Goal: Task Accomplishment & Management: Manage account settings

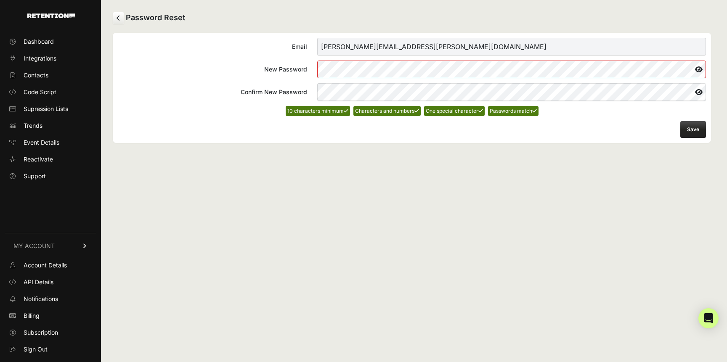
click at [699, 131] on button "Save" at bounding box center [693, 129] width 26 height 17
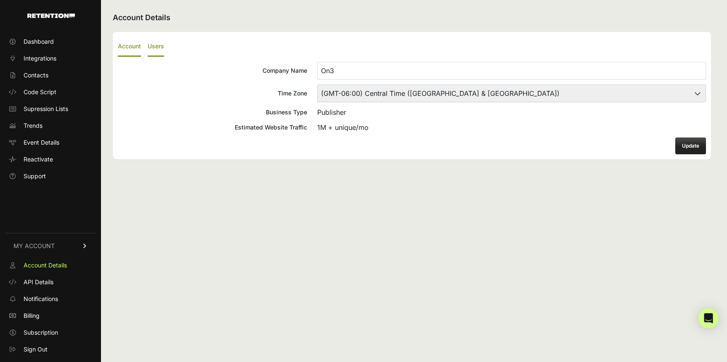
click at [162, 54] on label "Users" at bounding box center [156, 47] width 16 height 20
click at [0, 0] on input "Users" at bounding box center [0, 0] width 0 height 0
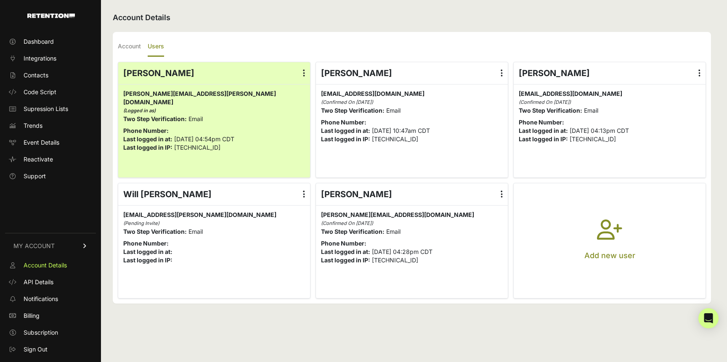
click at [607, 233] on icon "button" at bounding box center [609, 235] width 25 height 30
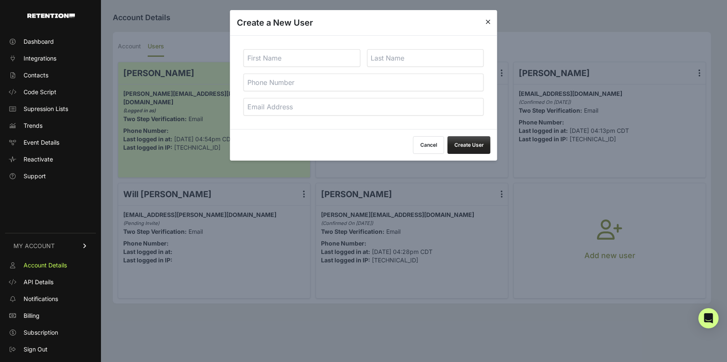
click at [283, 61] on input "text" at bounding box center [302, 58] width 117 height 18
type input "Chris"
type input "White"
type input "615"
click at [297, 112] on input "email" at bounding box center [364, 107] width 240 height 18
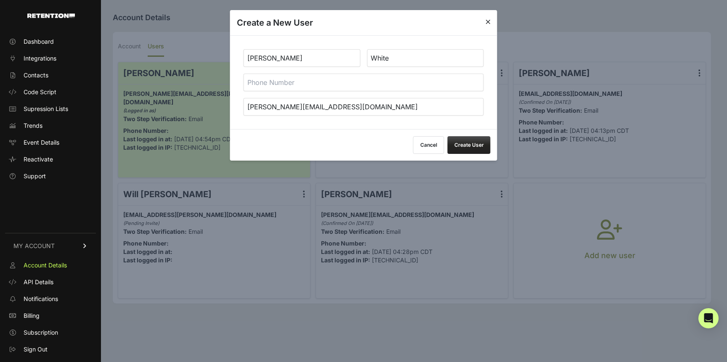
type input "chris.white@d17.com"
click at [262, 52] on input "Chris" at bounding box center [302, 58] width 117 height 18
type input "Dr. Chris"
click at [455, 148] on button "Create User" at bounding box center [469, 145] width 43 height 18
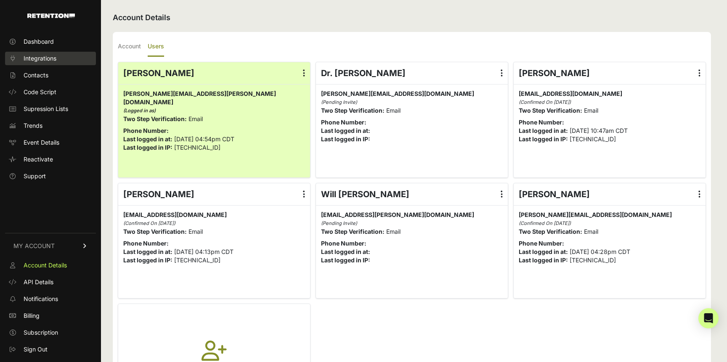
click at [39, 56] on span "Integrations" at bounding box center [40, 58] width 33 height 8
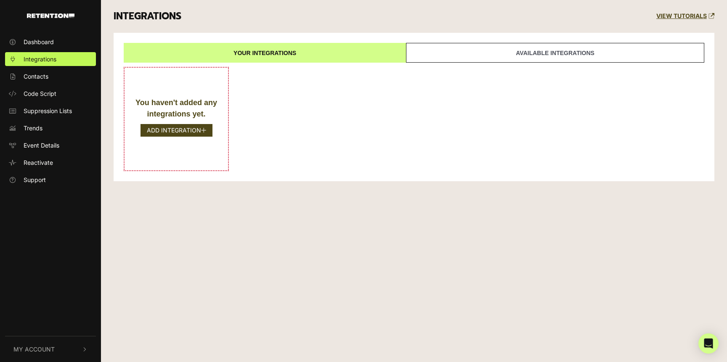
click at [478, 48] on link "Available integrations" at bounding box center [555, 53] width 298 height 20
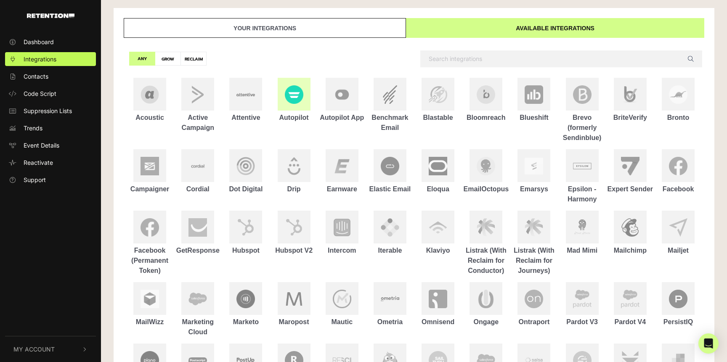
scroll to position [27, 0]
